Goal: Communication & Community: Answer question/provide support

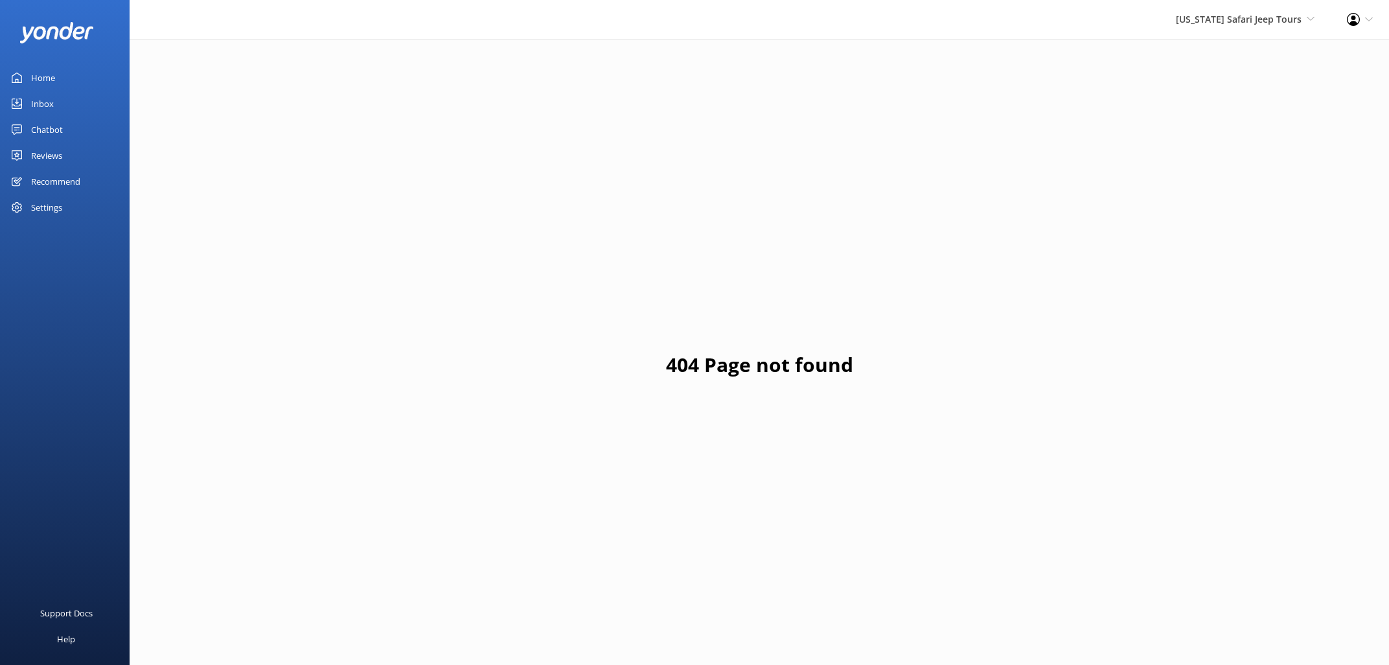
click at [44, 79] on div "Home" at bounding box center [43, 78] width 24 height 26
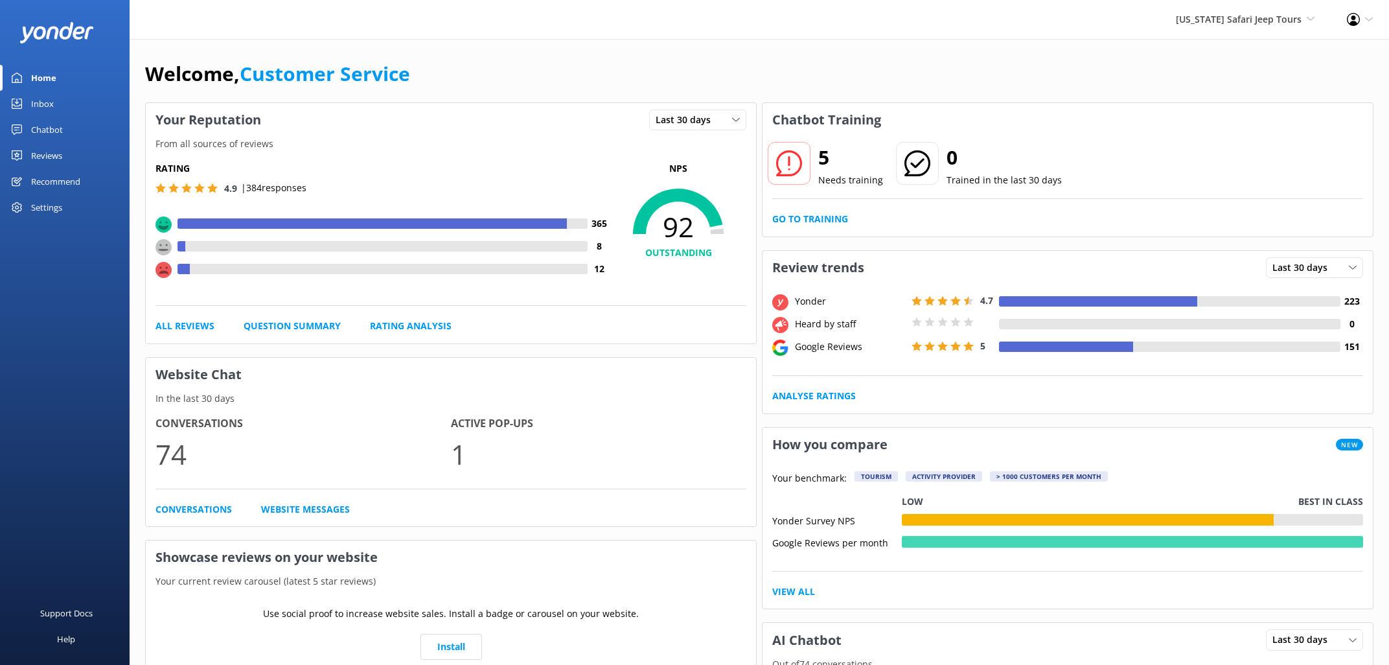
click at [51, 150] on div "Reviews" at bounding box center [46, 156] width 31 height 26
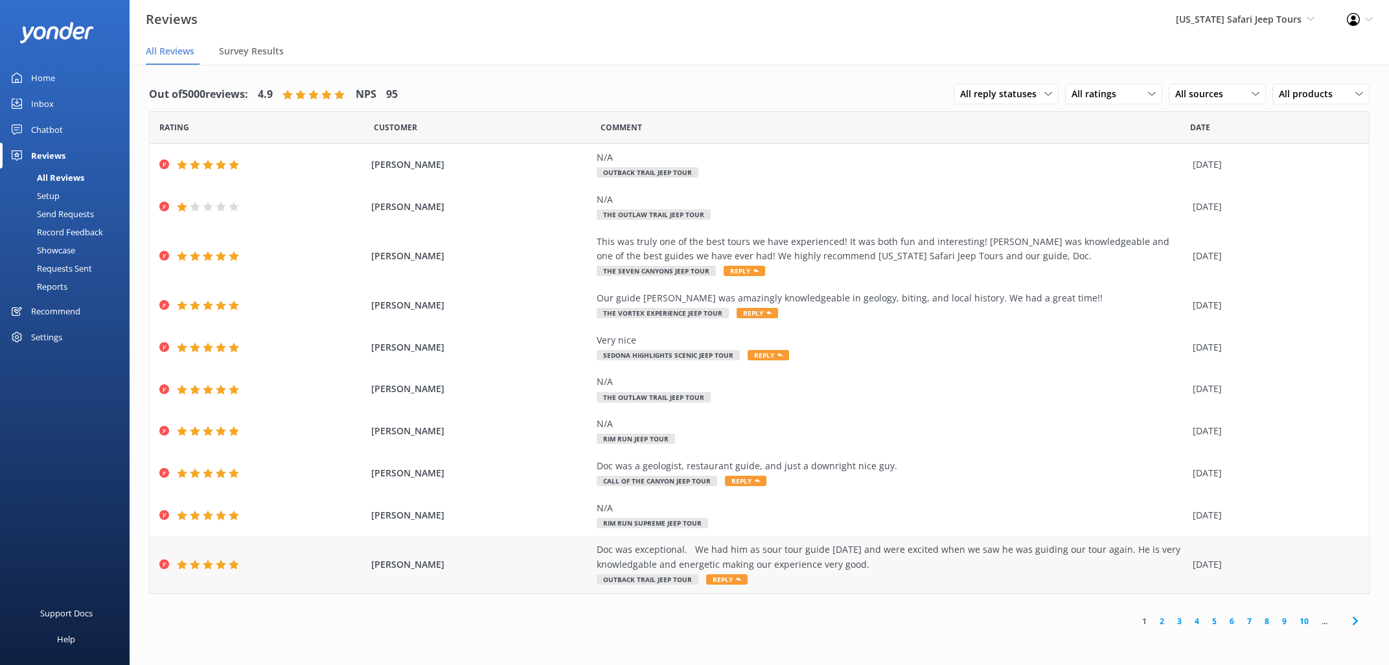
click at [723, 578] on span "Reply" at bounding box center [726, 579] width 41 height 10
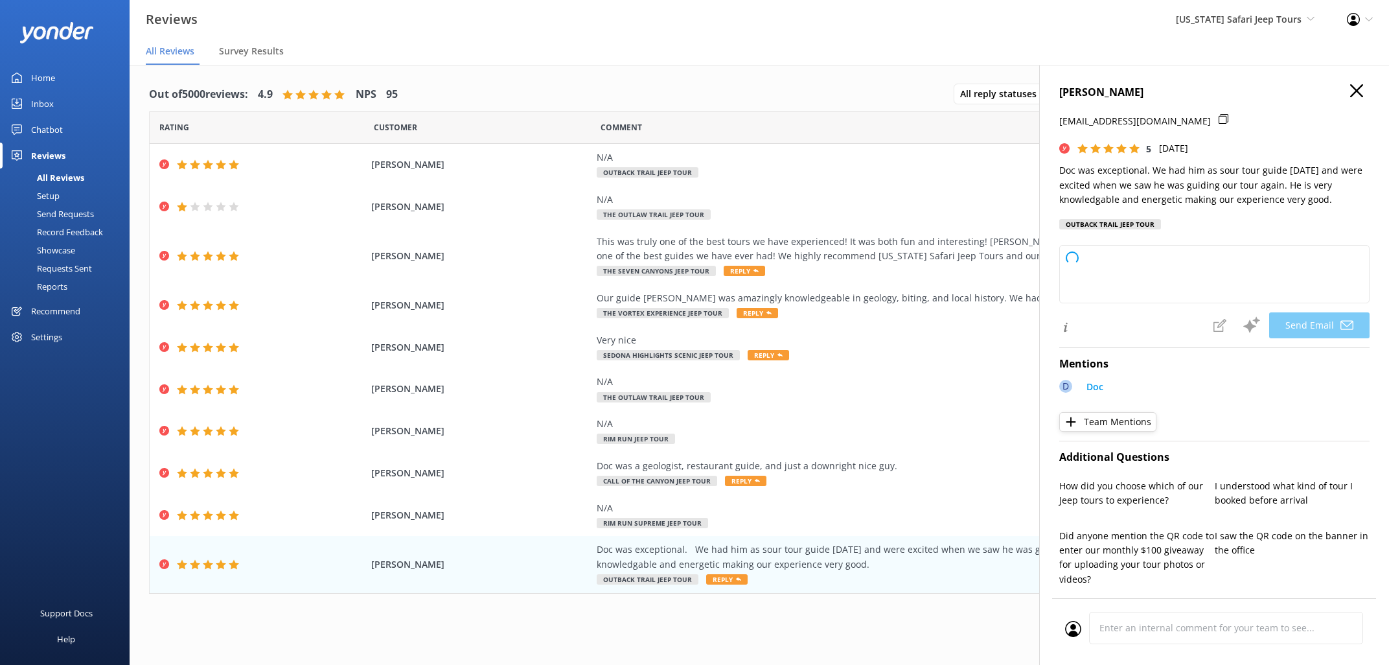
type textarea "[PERSON_NAME], thanks so much for coming back to [US_STATE] Safari Jeep Tours a…"
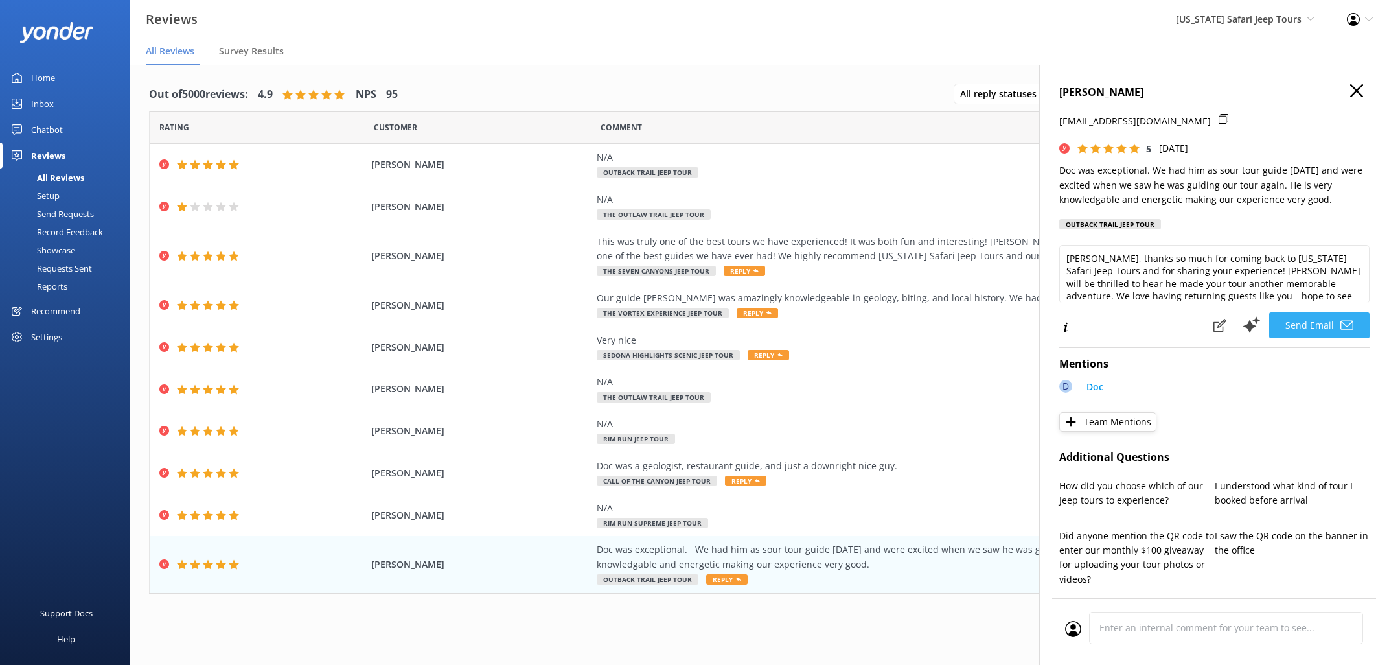
click at [1310, 321] on button "Send Email" at bounding box center [1319, 325] width 100 height 26
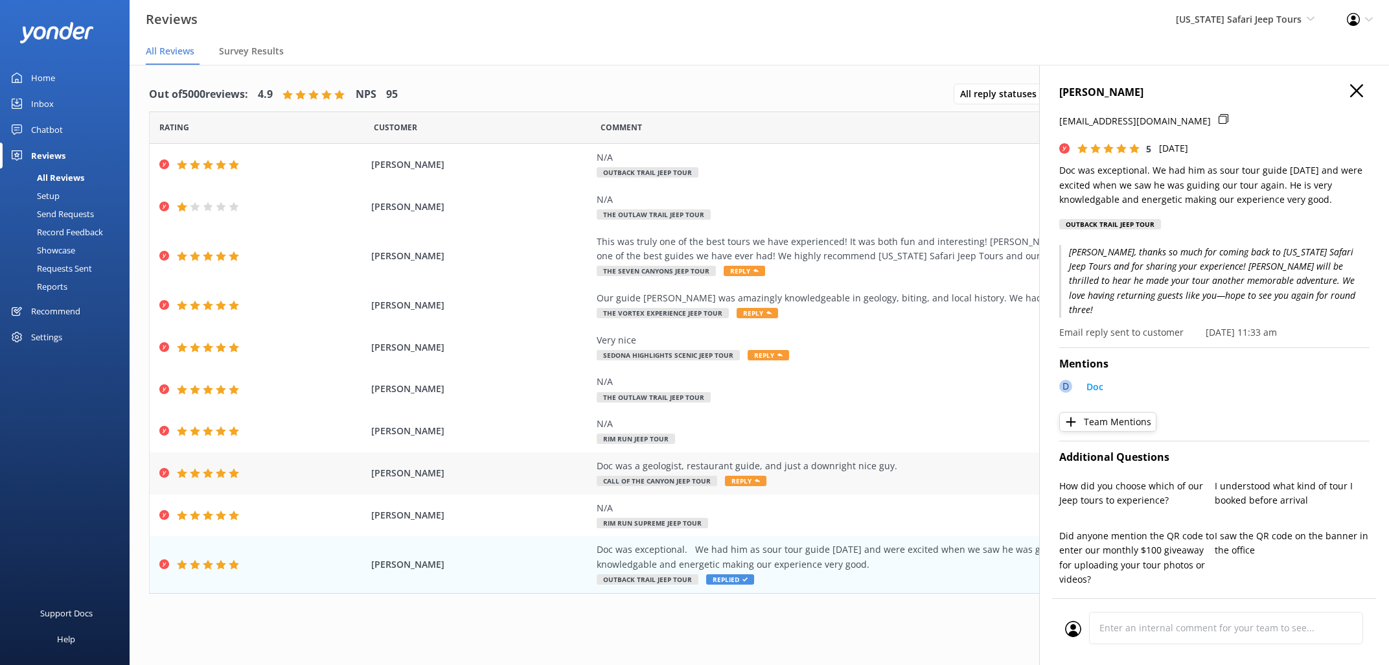
click at [743, 482] on span "Reply" at bounding box center [745, 480] width 41 height 10
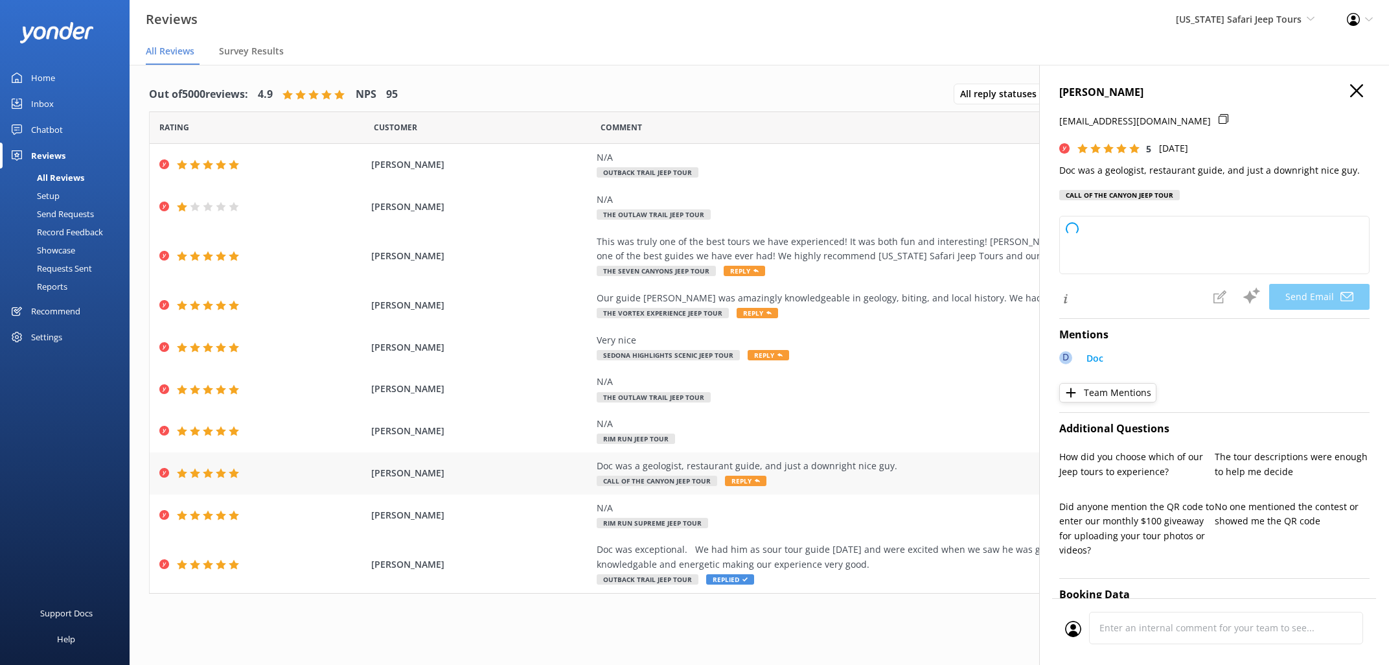
click at [743, 482] on span "Reply" at bounding box center [745, 480] width 41 height 10
type textarea "Thanks so much, [PERSON_NAME]! Doc really is a jack of all trades, isn’t he? We…"
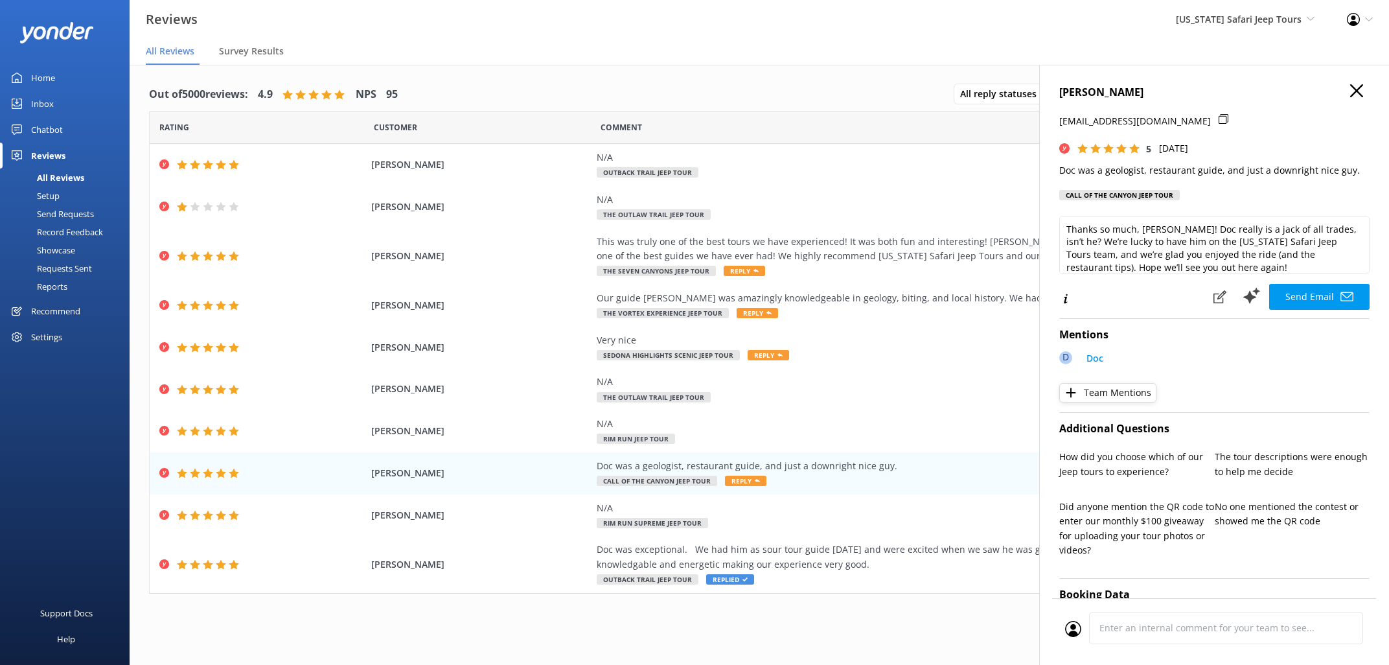
click at [1322, 290] on button "Send Email" at bounding box center [1319, 297] width 100 height 26
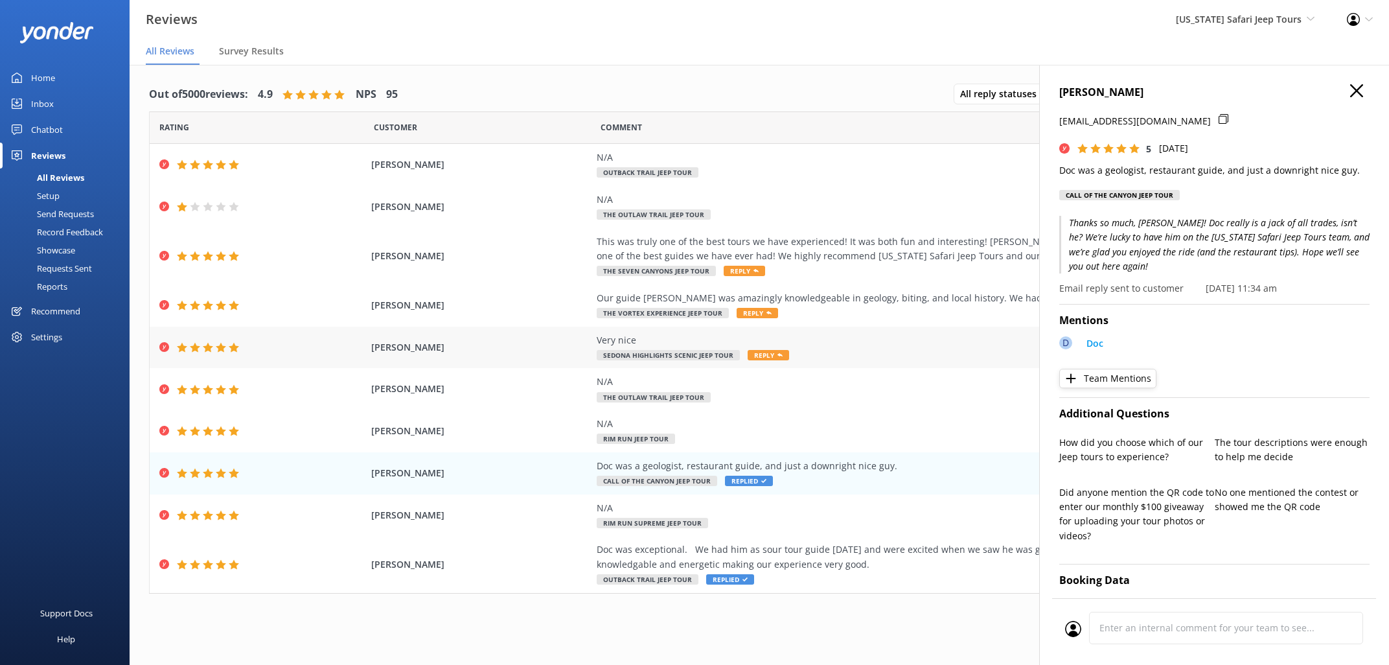
click at [768, 353] on span "Reply" at bounding box center [768, 355] width 41 height 10
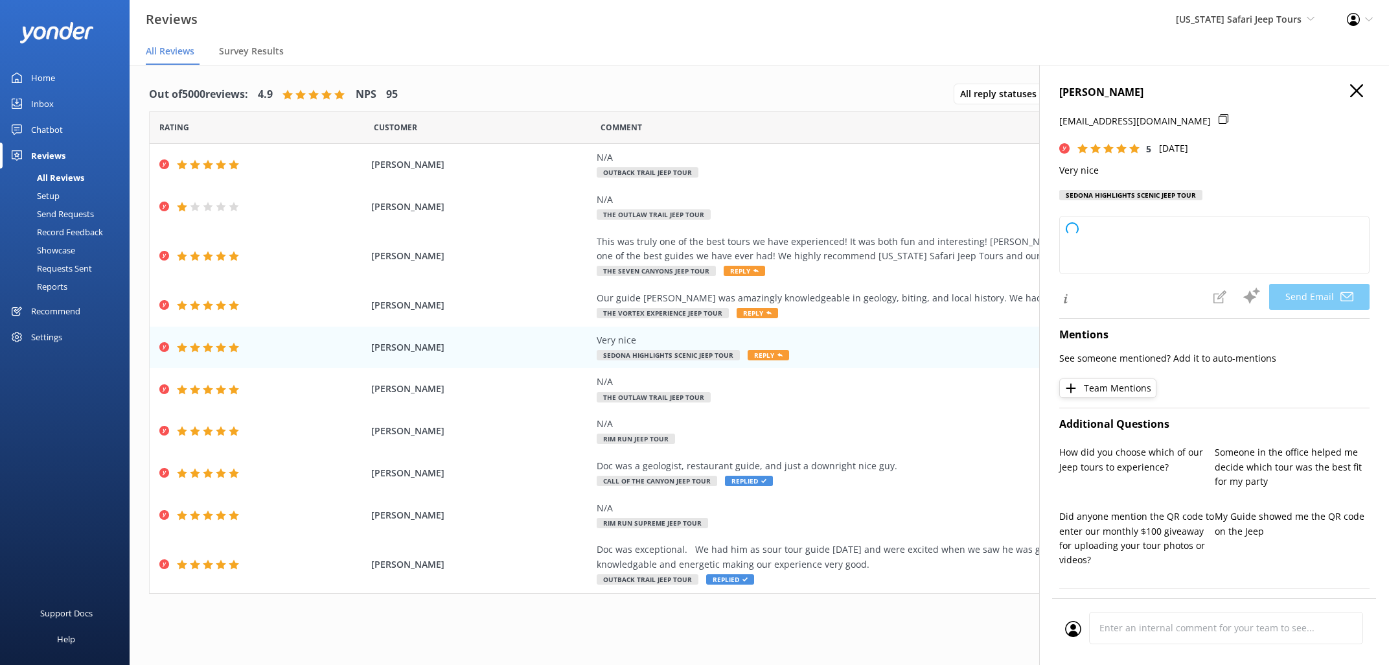
type textarea "Thanks so much, [PERSON_NAME]! We’re glad you had a very nice time with us at […"
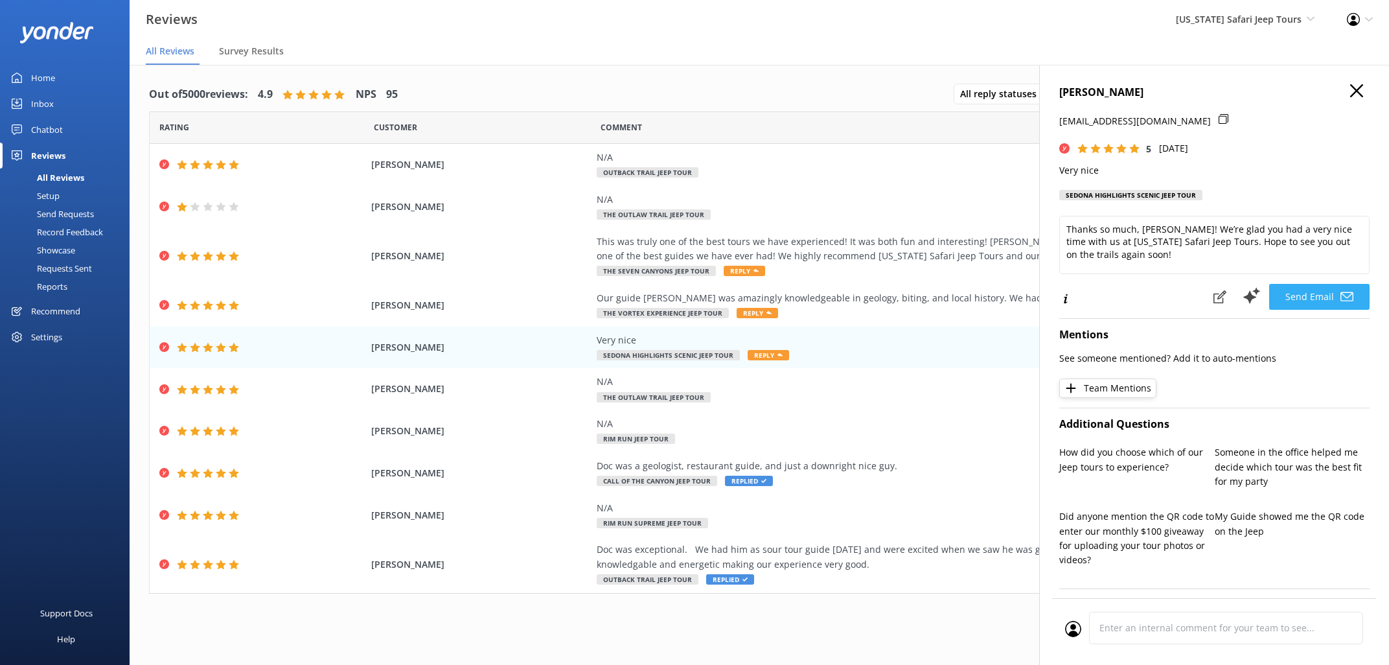
click at [1313, 294] on button "Send Email" at bounding box center [1319, 297] width 100 height 26
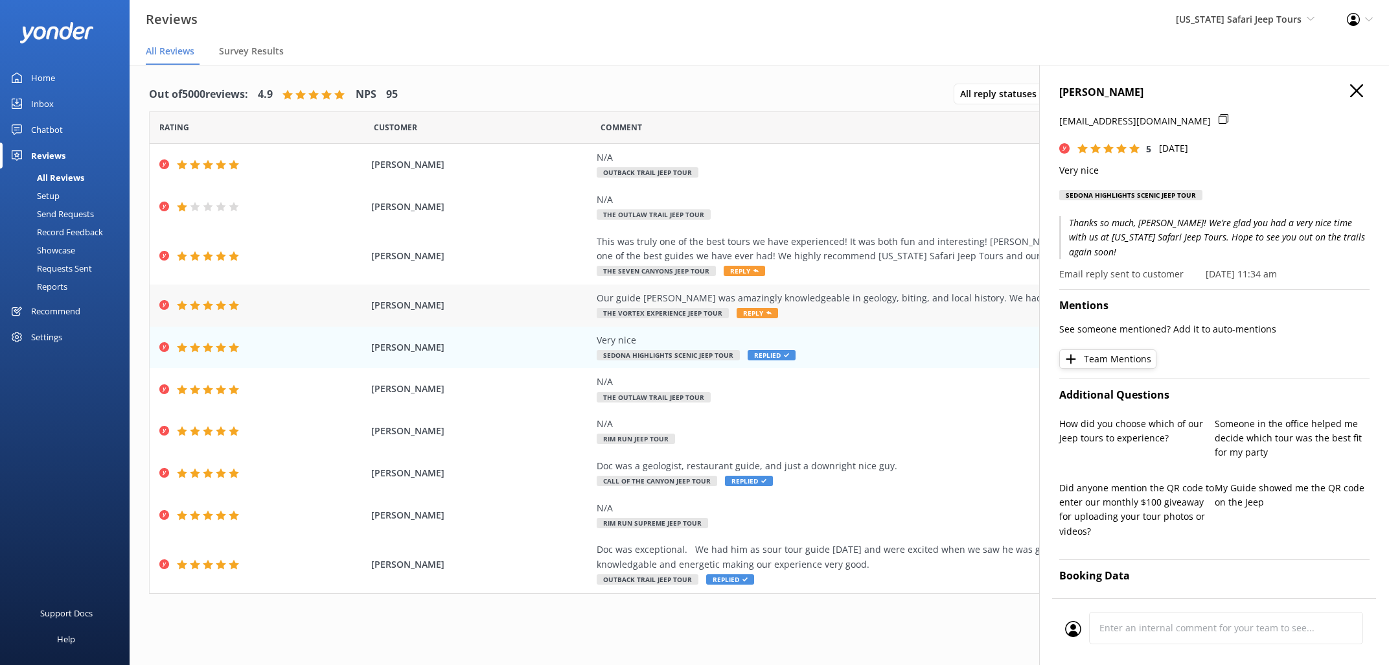
click at [751, 314] on span "Reply" at bounding box center [757, 313] width 41 height 10
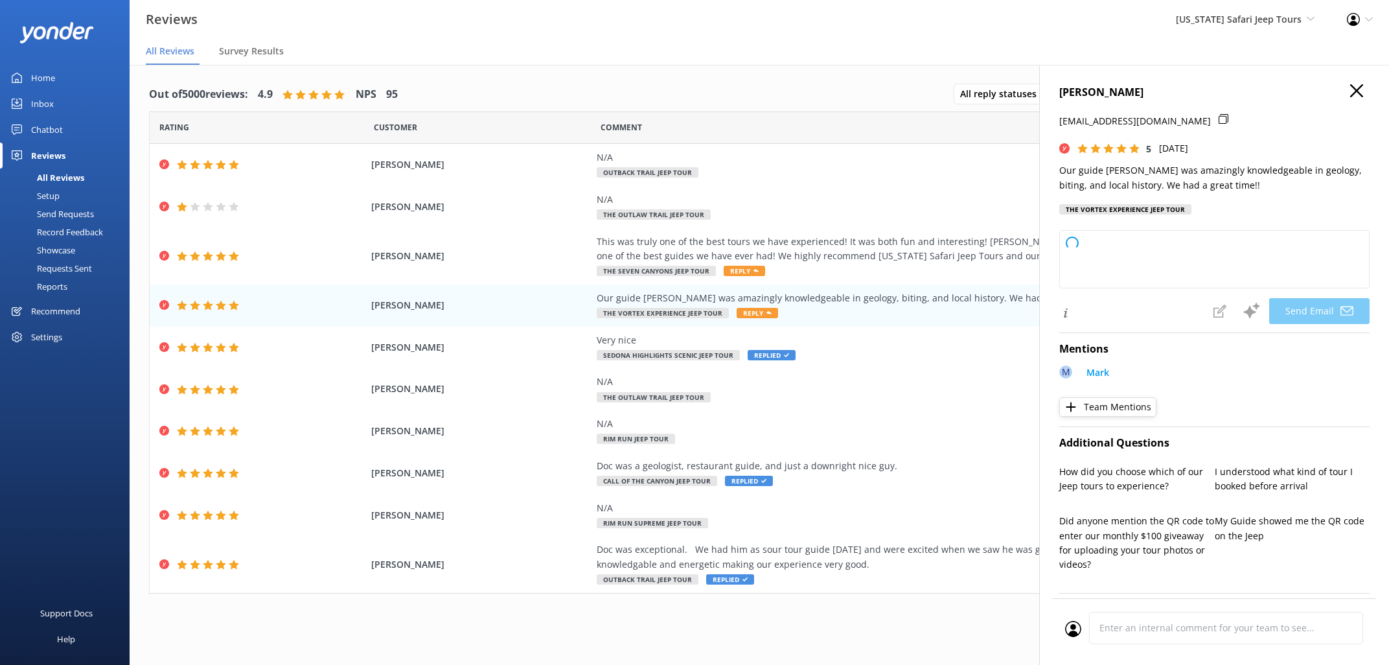
type textarea "Hey [PERSON_NAME], thanks so much for the awesome review! We’re lucky to have […"
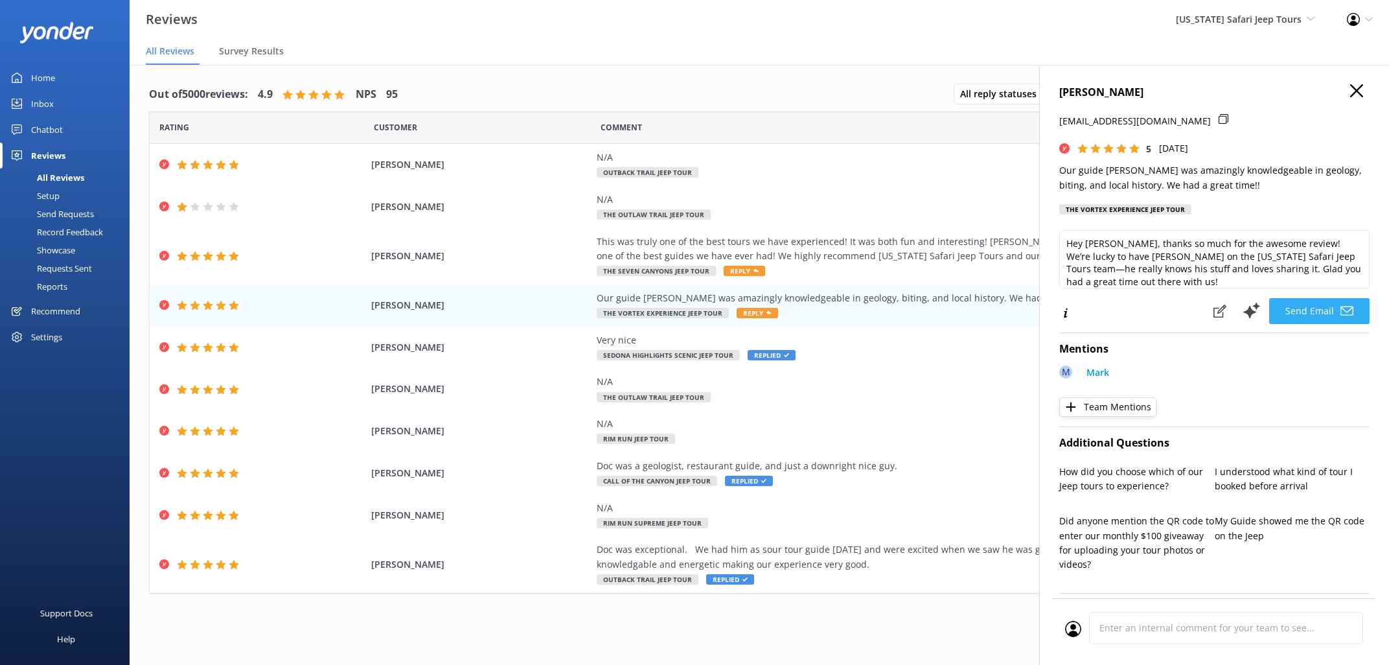
click at [1324, 306] on button "Send Email" at bounding box center [1319, 311] width 100 height 26
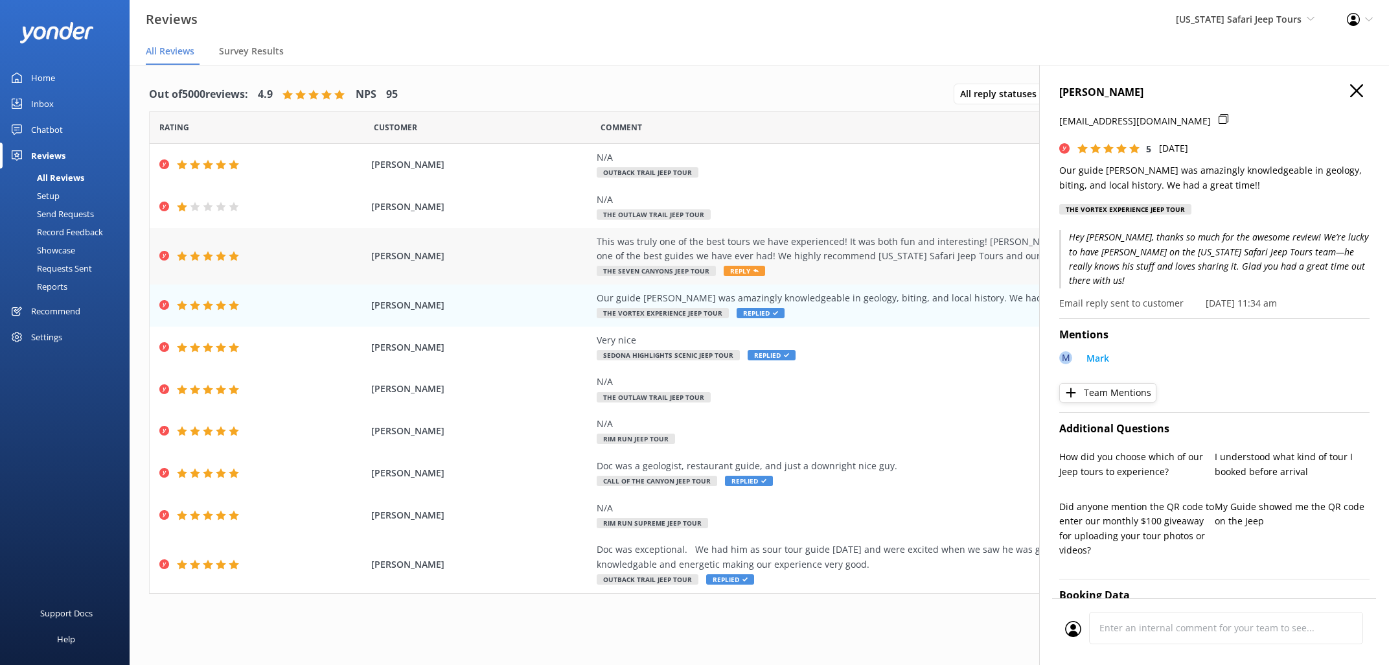
click at [742, 269] on span "Reply" at bounding box center [744, 271] width 41 height 10
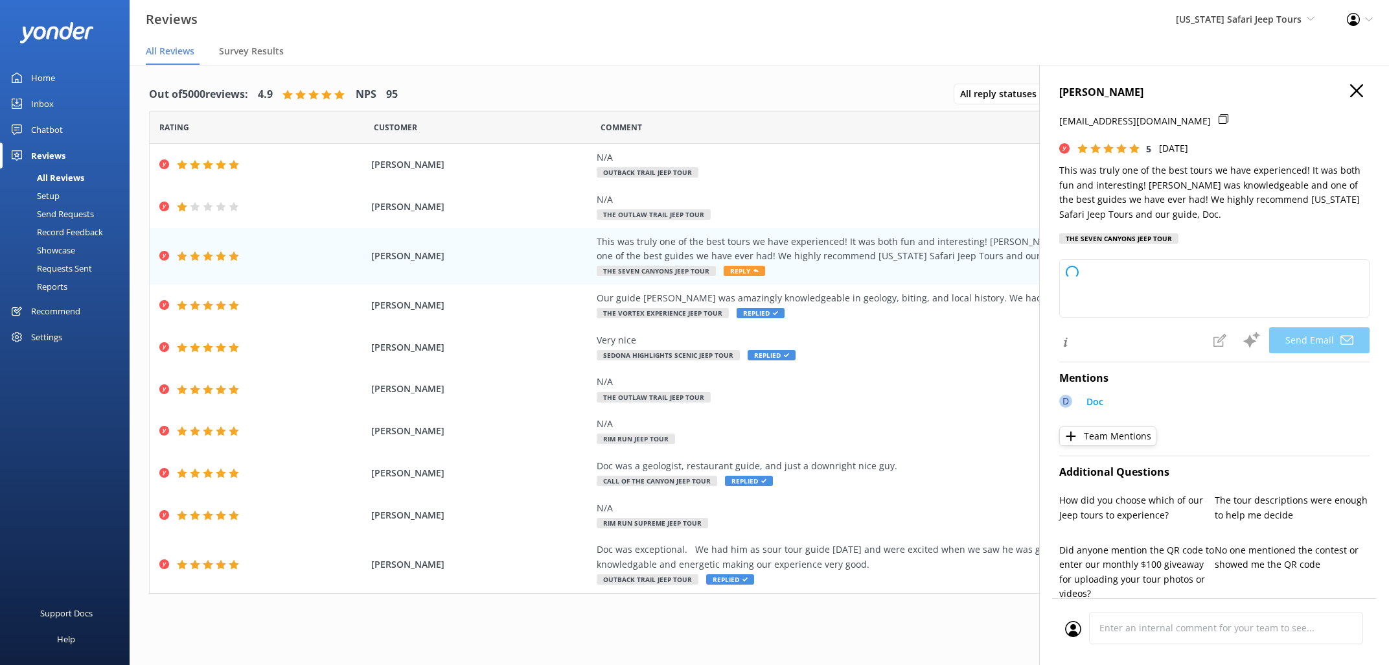
type textarea "[PERSON_NAME], thanks so much for your awesome review! We’re thrilled you had a…"
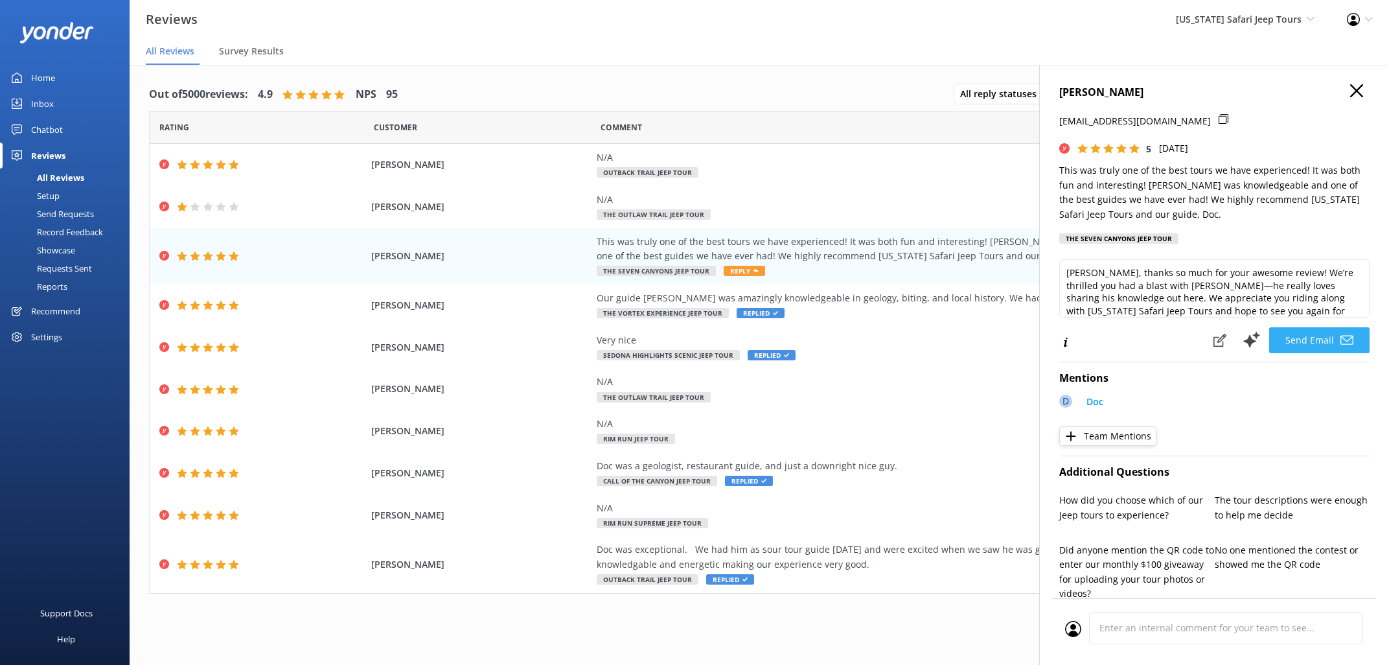
click at [1319, 334] on button "Send Email" at bounding box center [1319, 340] width 100 height 26
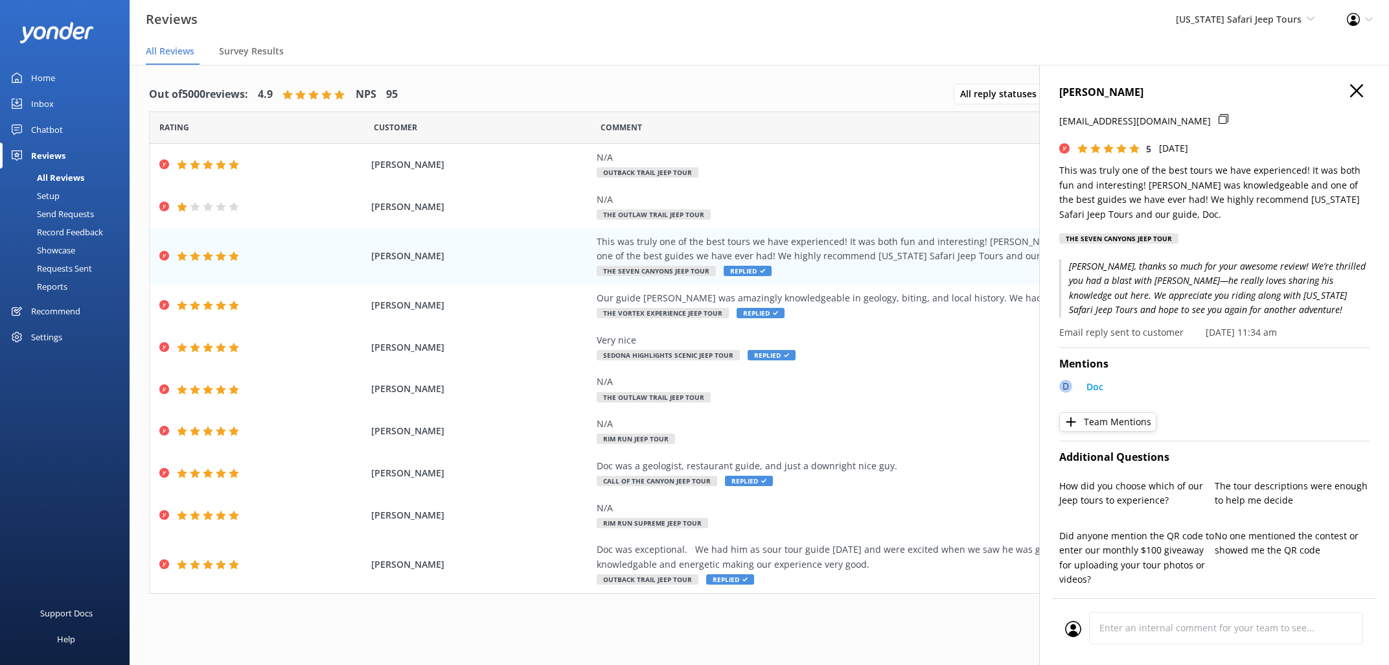
click at [1358, 86] on icon "button" at bounding box center [1356, 90] width 13 height 13
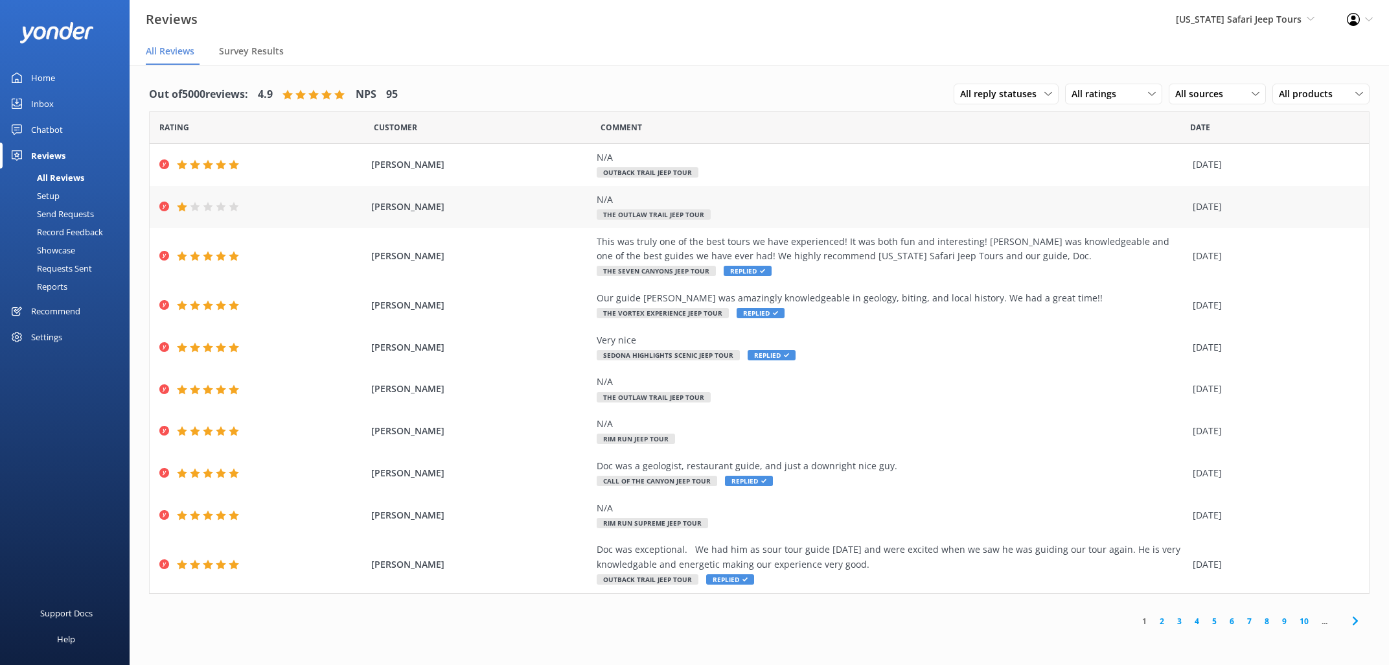
click at [444, 205] on span "[PERSON_NAME]" at bounding box center [480, 207] width 218 height 14
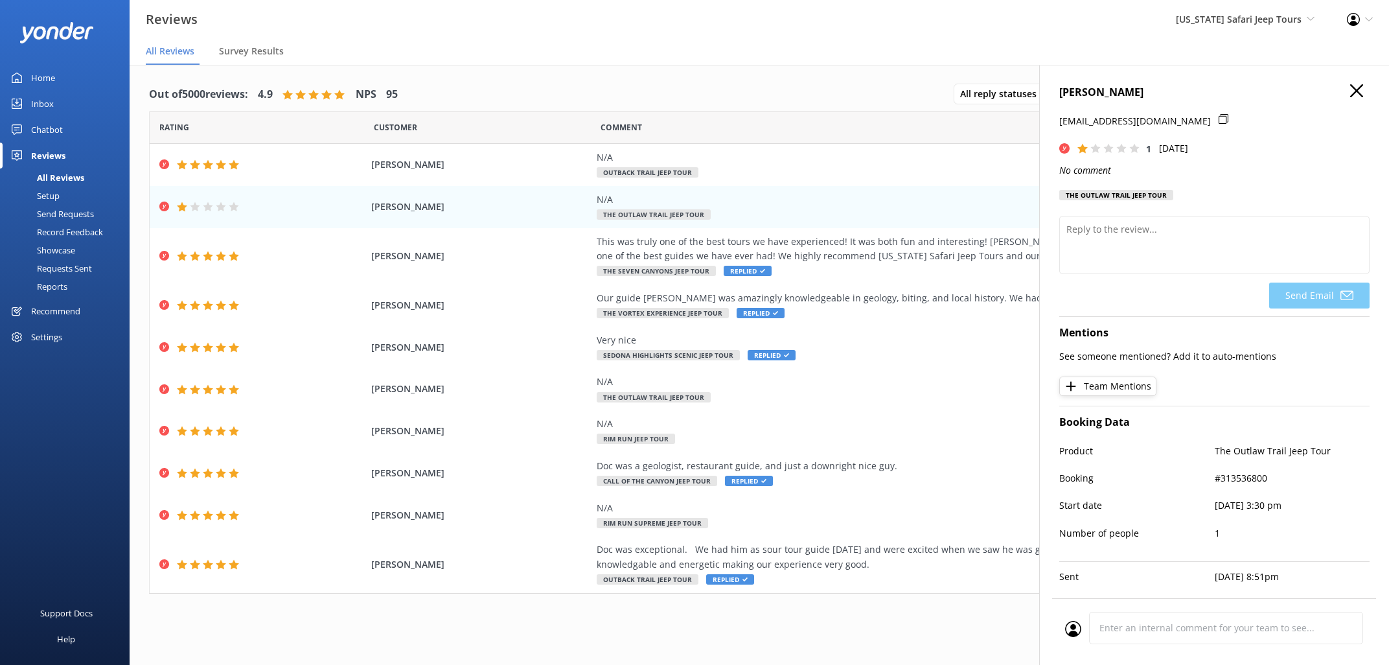
drag, startPoint x: 1140, startPoint y: 92, endPoint x: 1061, endPoint y: 89, distance: 79.1
click at [1061, 89] on h4 "[PERSON_NAME]" at bounding box center [1214, 92] width 310 height 17
copy h4 "[PERSON_NAME]"
